Goal: Task Accomplishment & Management: Complete application form

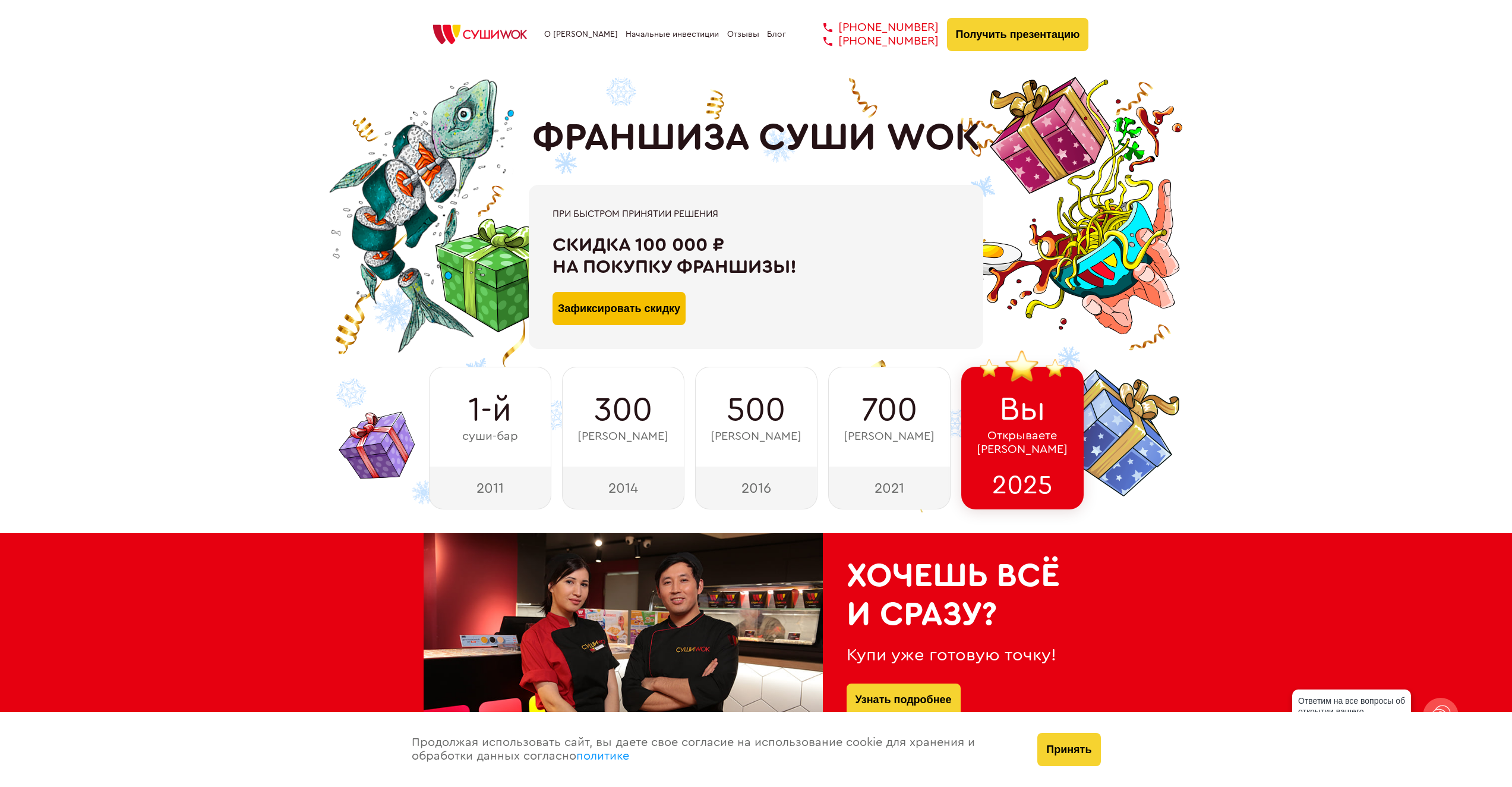
click at [660, 309] on button "Зафиксировать скидку" at bounding box center [619, 308] width 133 height 33
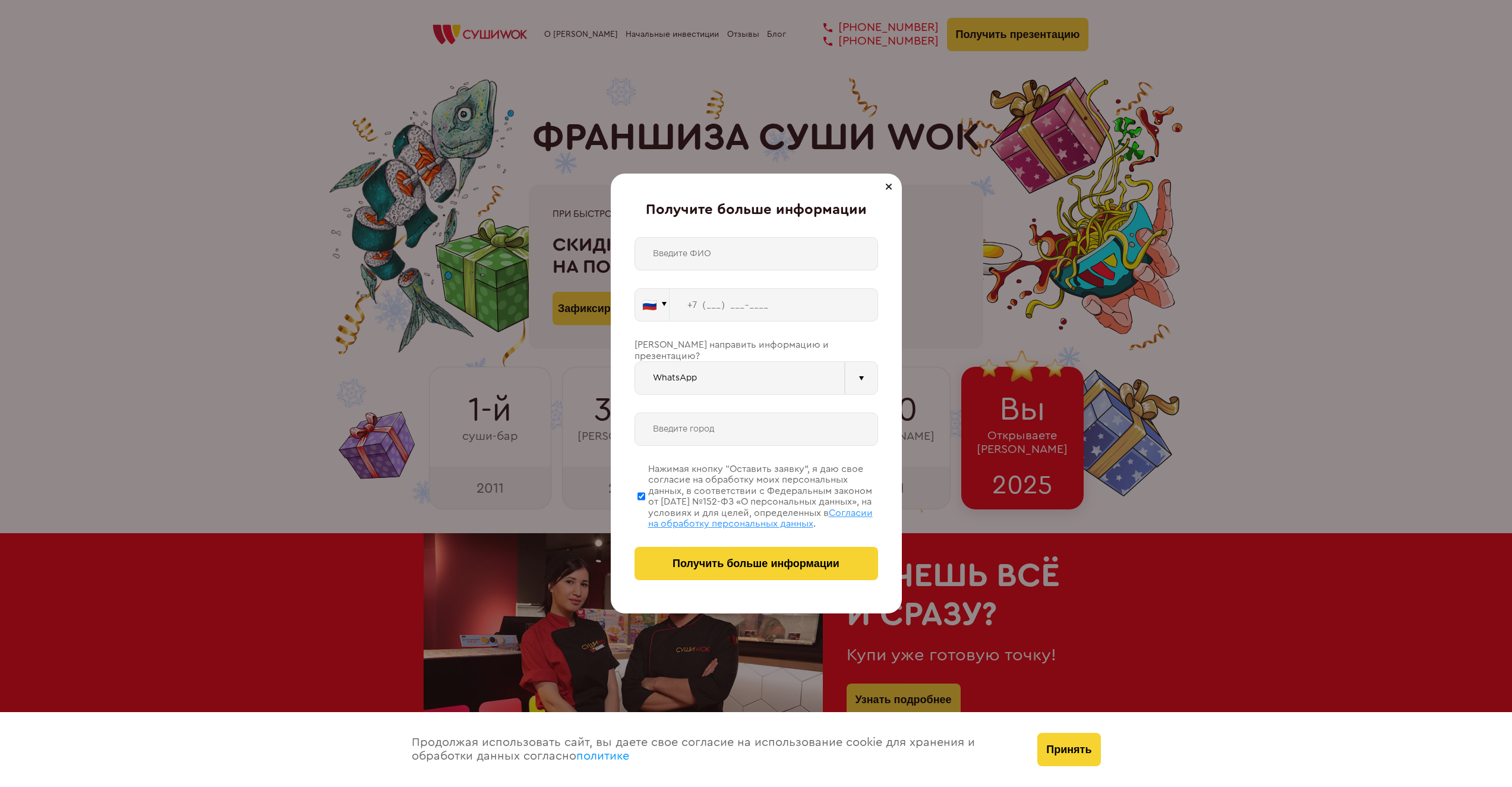
click at [732, 261] on input "text" at bounding box center [756, 253] width 243 height 33
type input "[PERSON_NAME]"
click at [723, 309] on input "tel" at bounding box center [774, 304] width 209 height 33
type input "[PHONE_NUMBER]"
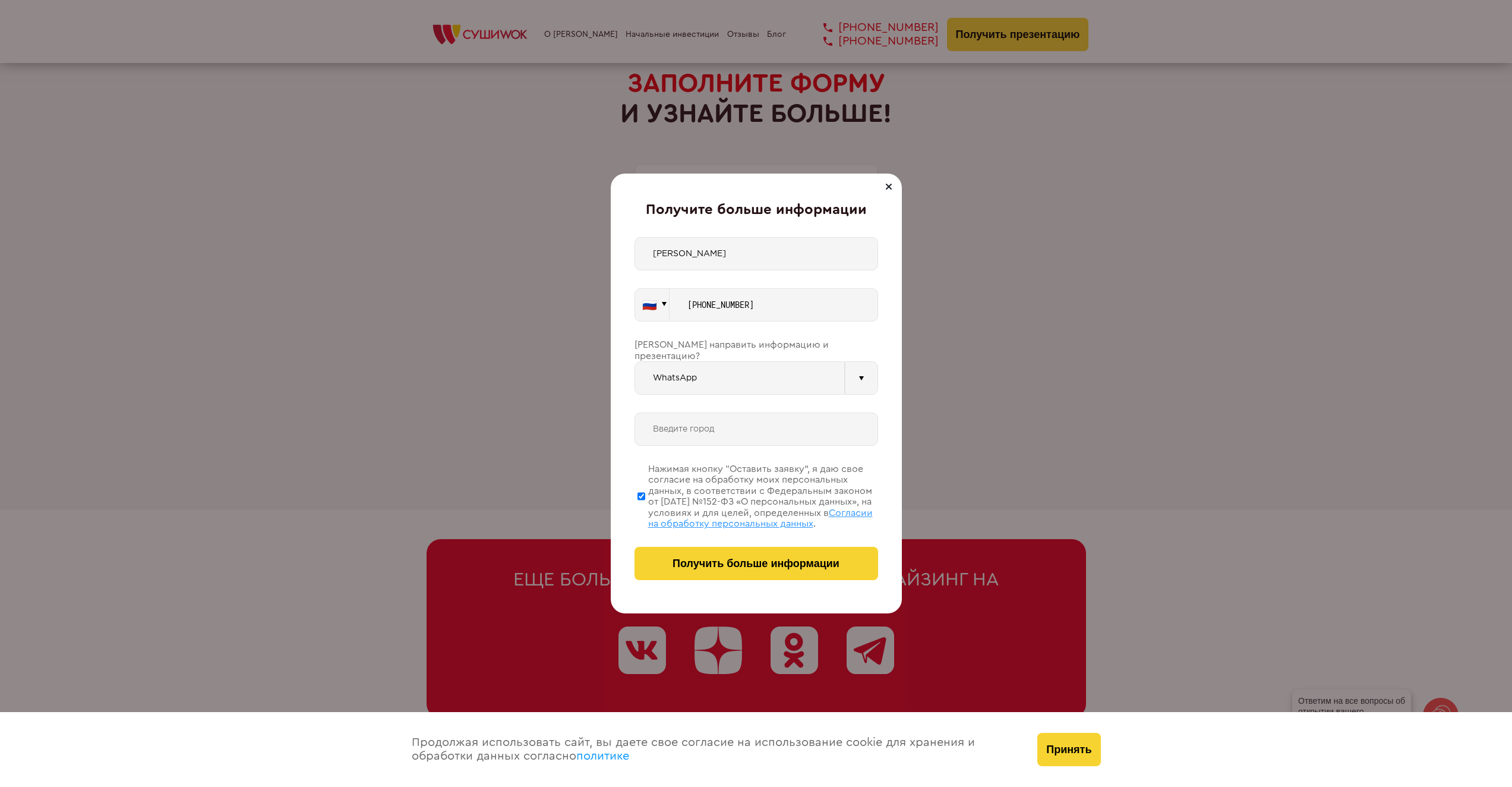
click at [767, 430] on input "text" at bounding box center [756, 428] width 243 height 33
type input "махачкала"
click at [724, 566] on span "Получить больше информации" at bounding box center [756, 564] width 167 height 12
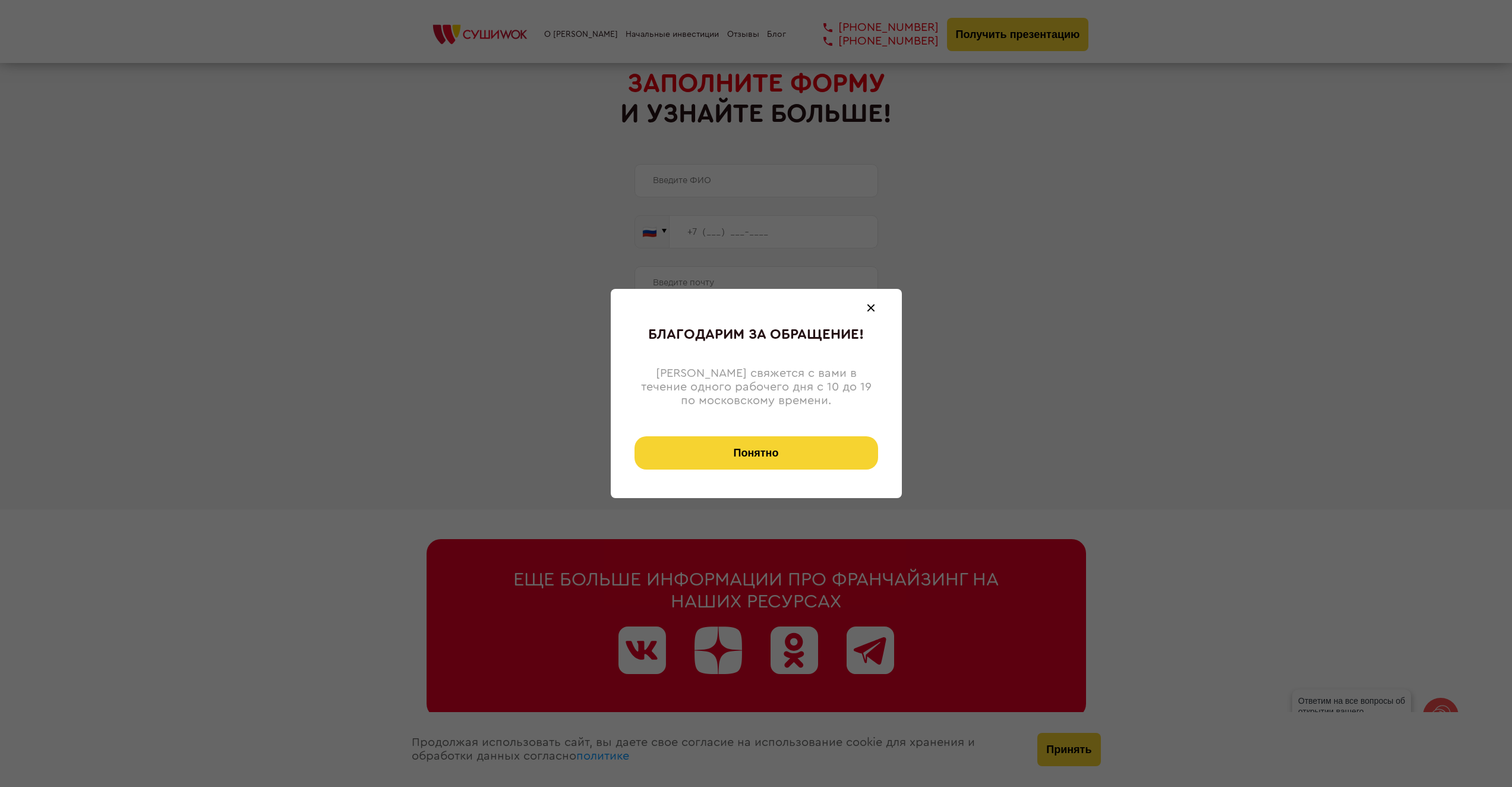
click at [790, 451] on button "Понятно" at bounding box center [756, 452] width 243 height 33
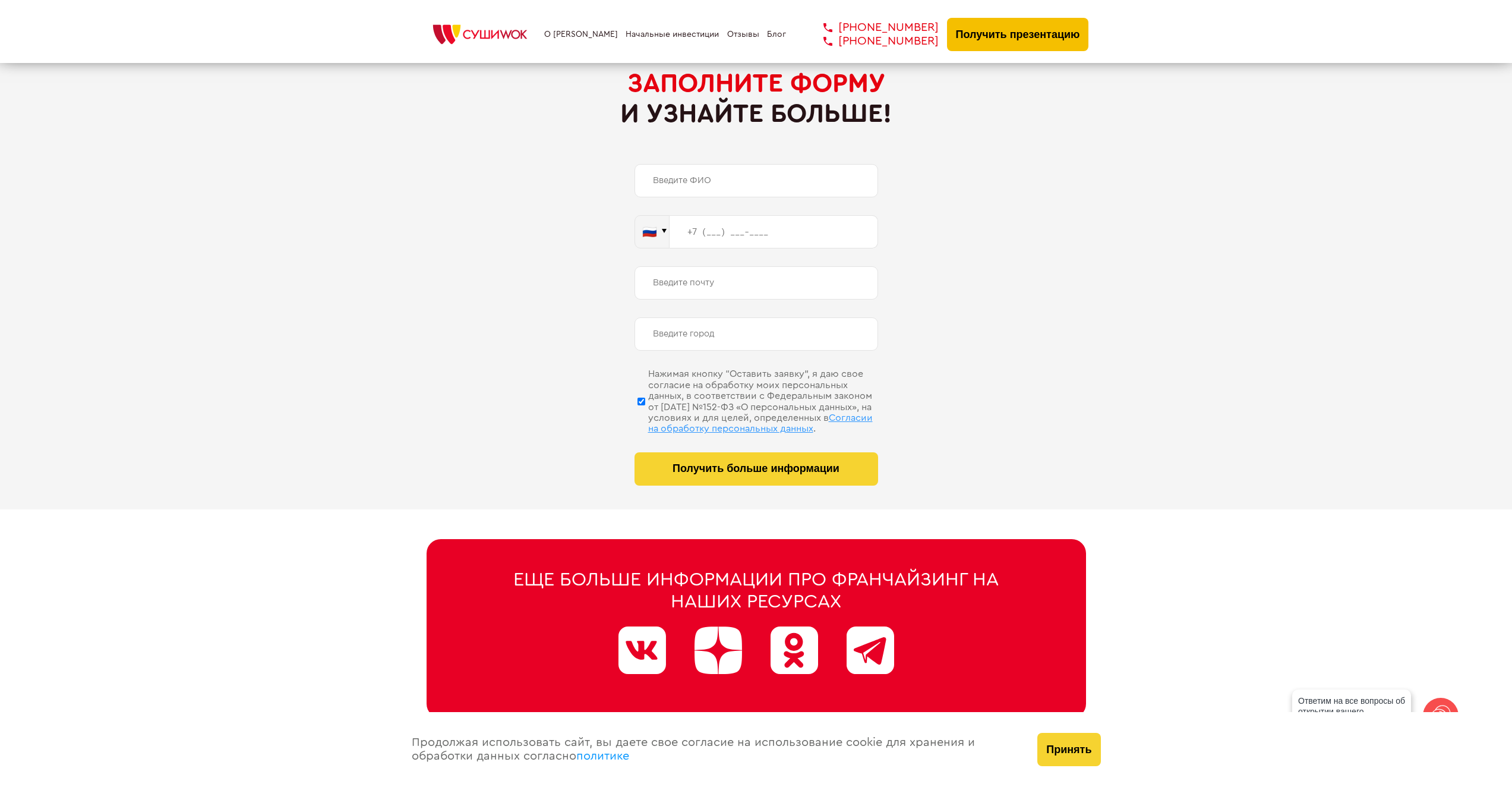
click at [1016, 31] on button "Получить презентацию" at bounding box center [1017, 34] width 142 height 33
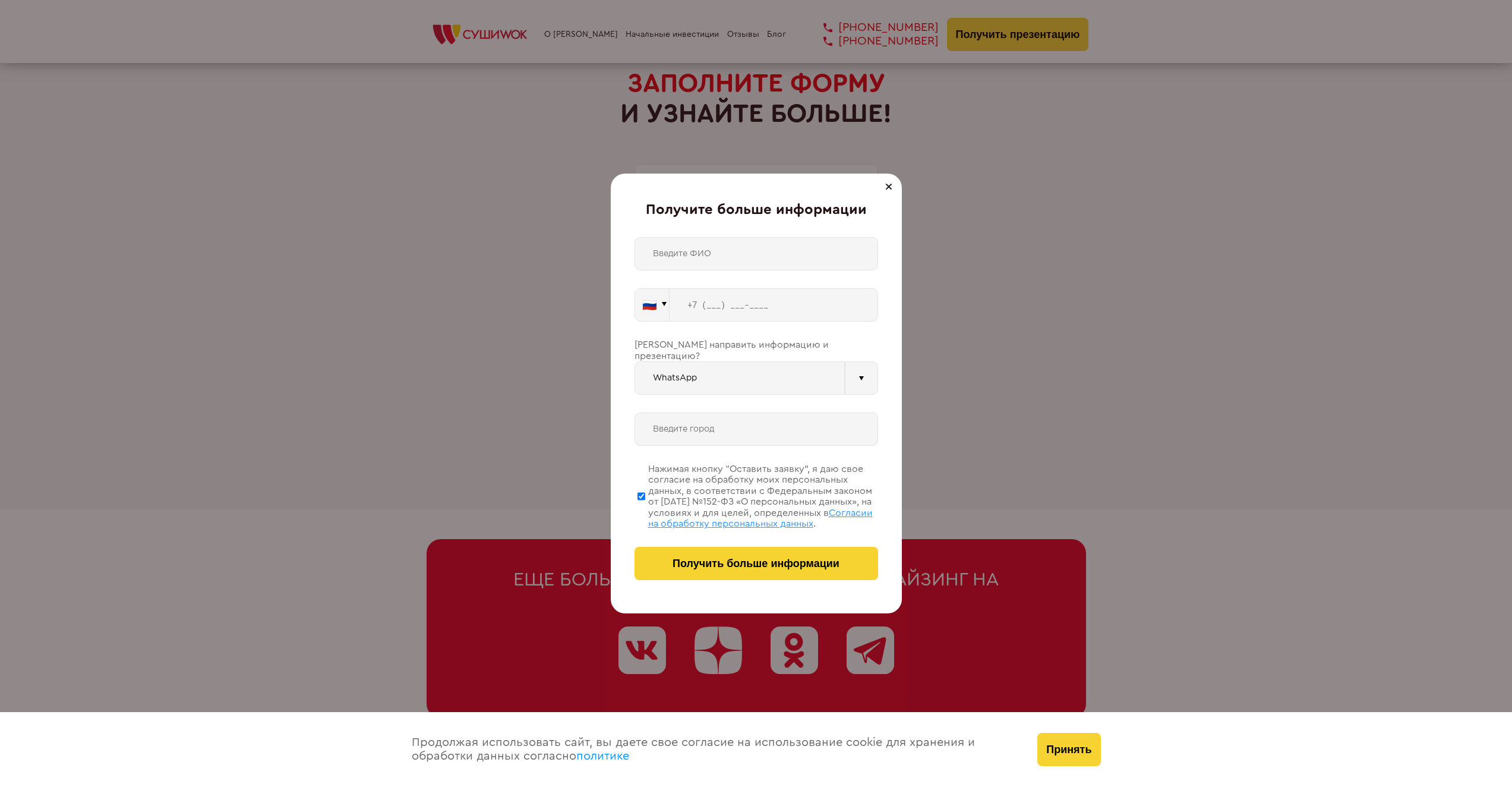
click at [701, 246] on input "text" at bounding box center [756, 253] width 243 height 33
type input "[PERSON_NAME]"
click at [708, 308] on input "tel" at bounding box center [774, 304] width 209 height 33
type input "[PHONE_NUMBER]"
click at [813, 424] on input "text" at bounding box center [756, 428] width 243 height 33
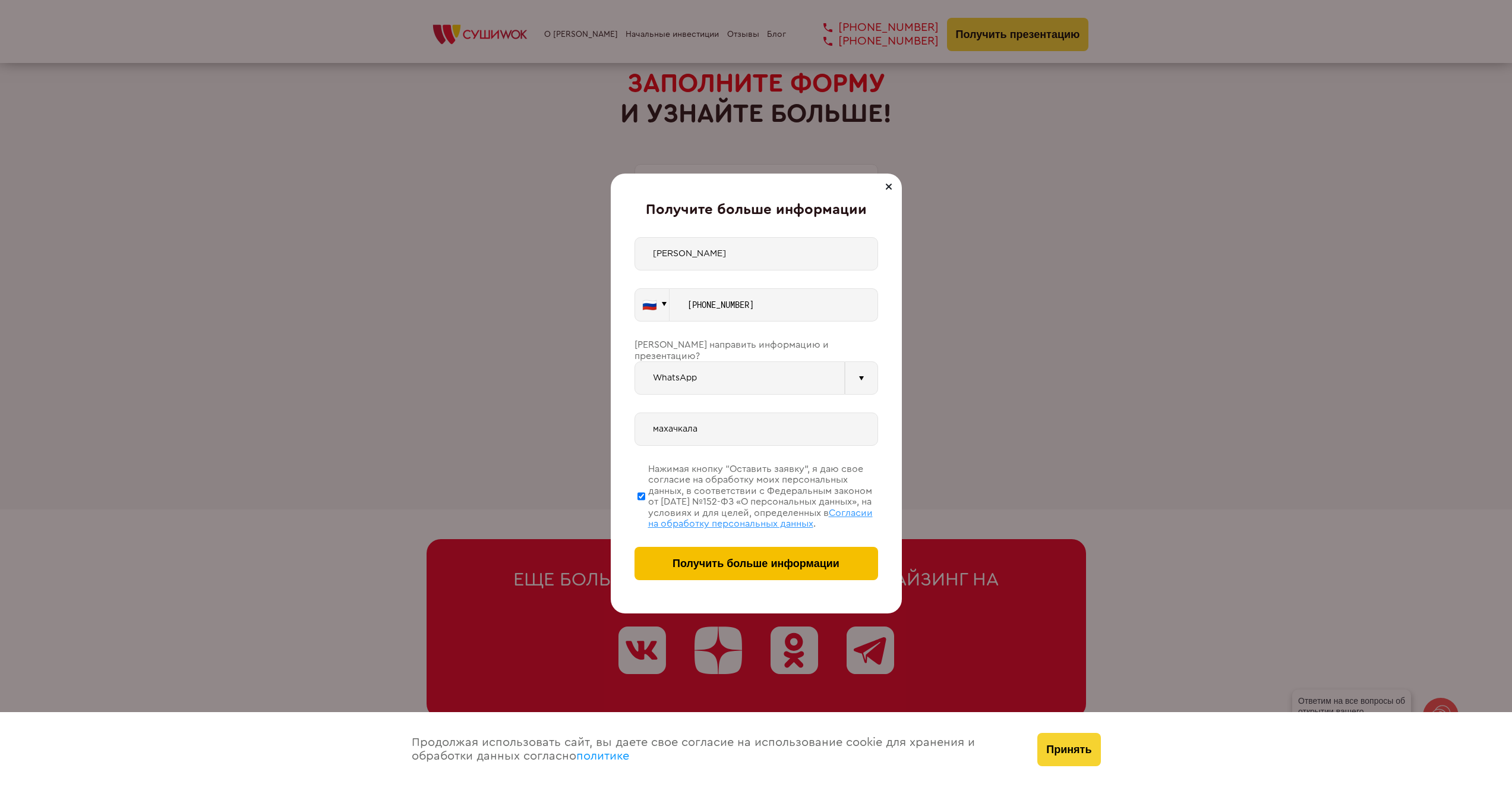
type input "махачкала"
click at [774, 562] on span "Получить больше информации" at bounding box center [756, 564] width 167 height 12
click at [691, 560] on span "Получить больше информации" at bounding box center [756, 564] width 167 height 12
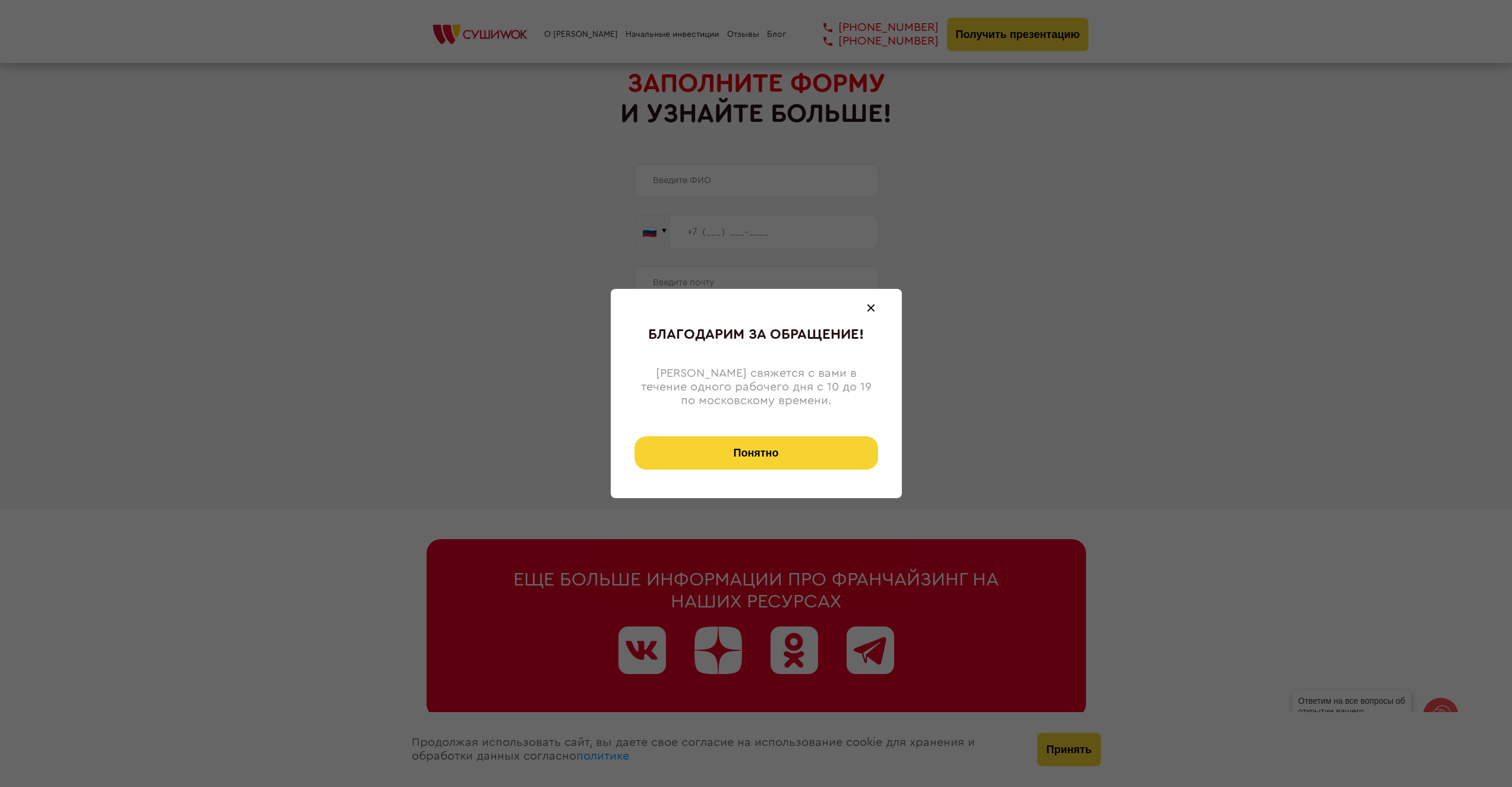
click at [728, 461] on button "Понятно" at bounding box center [756, 452] width 243 height 33
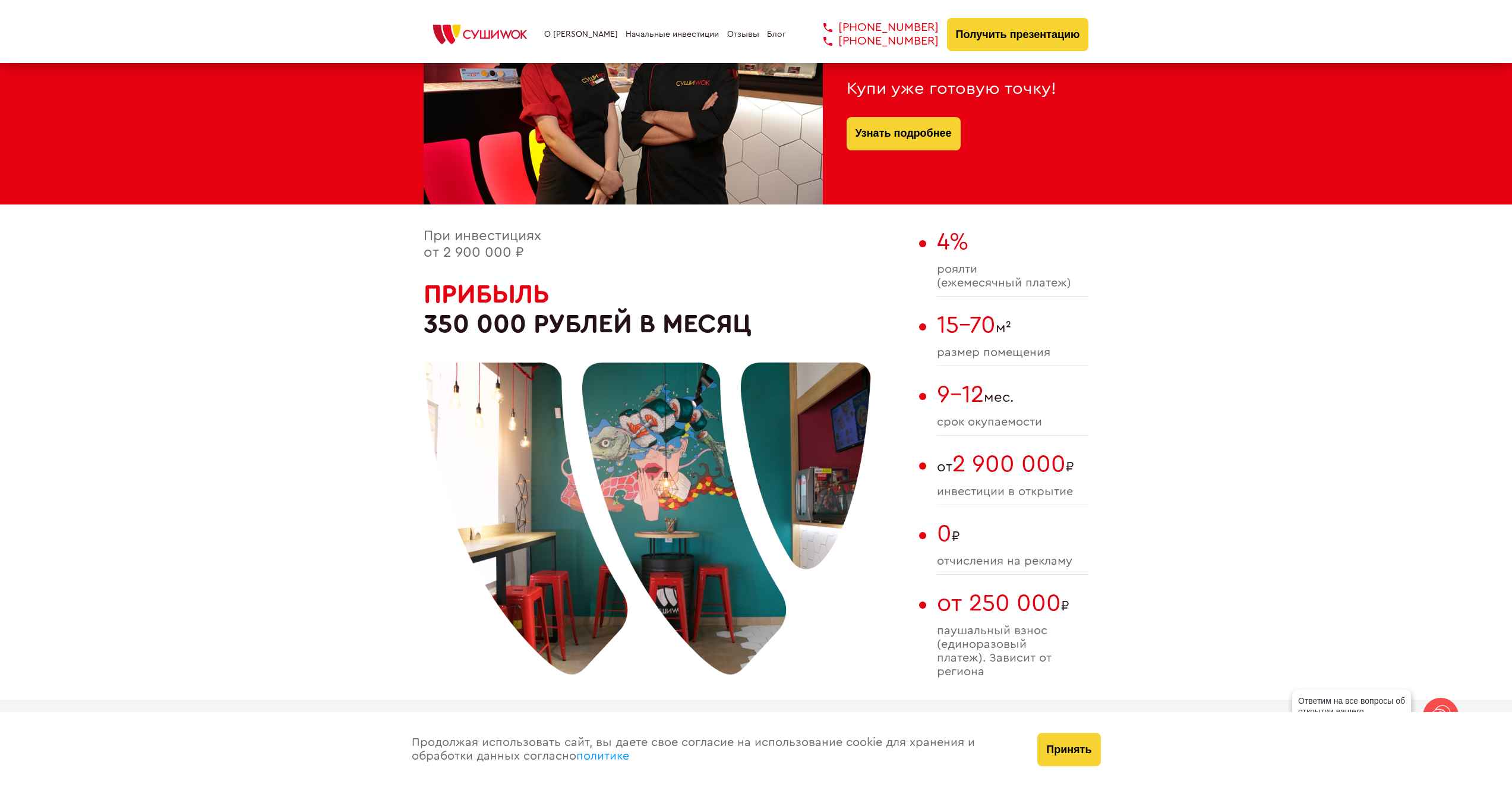
scroll to position [534, 0]
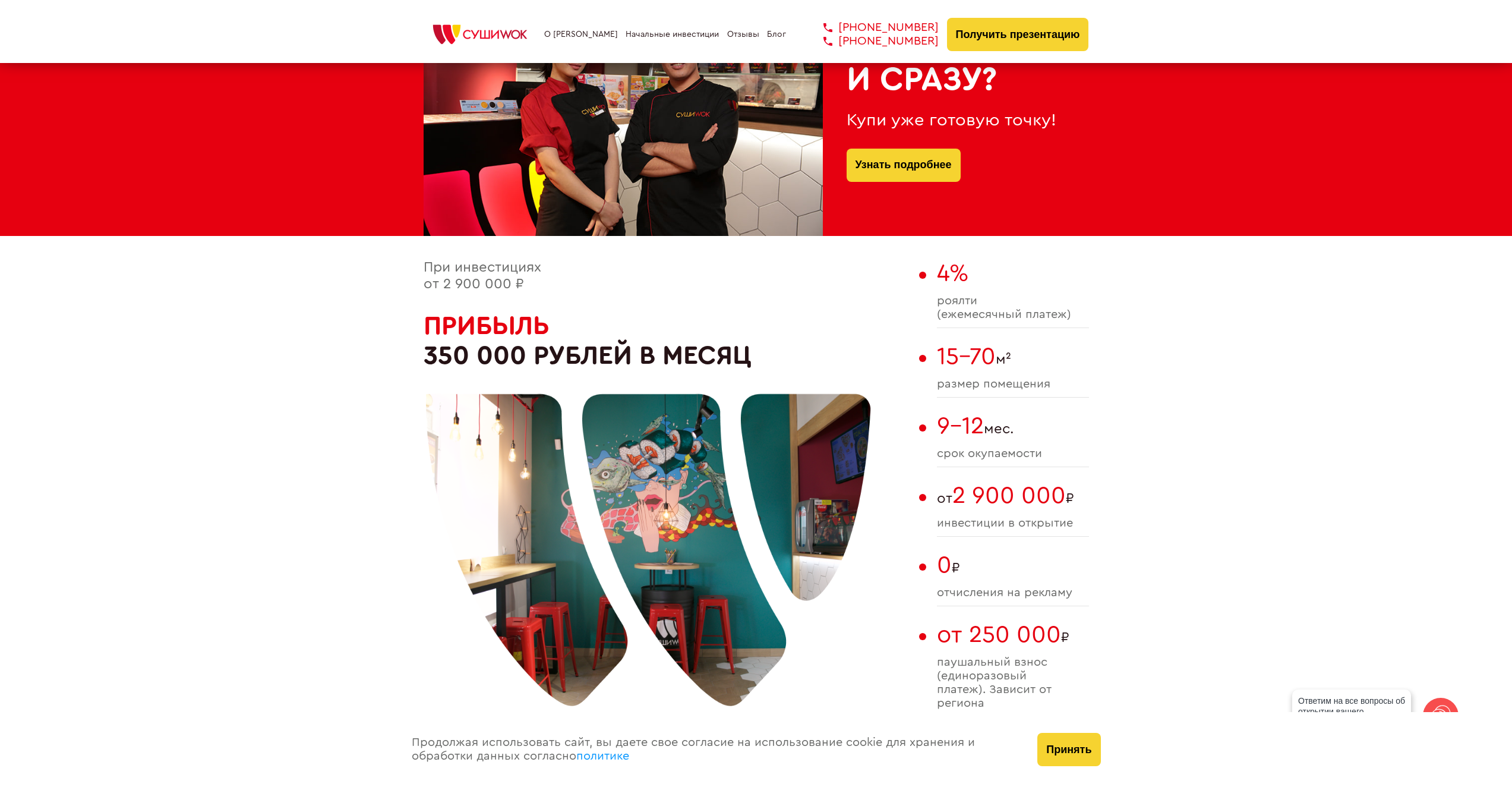
drag, startPoint x: 800, startPoint y: 346, endPoint x: 681, endPoint y: 328, distance: 120.4
